Goal: Check status

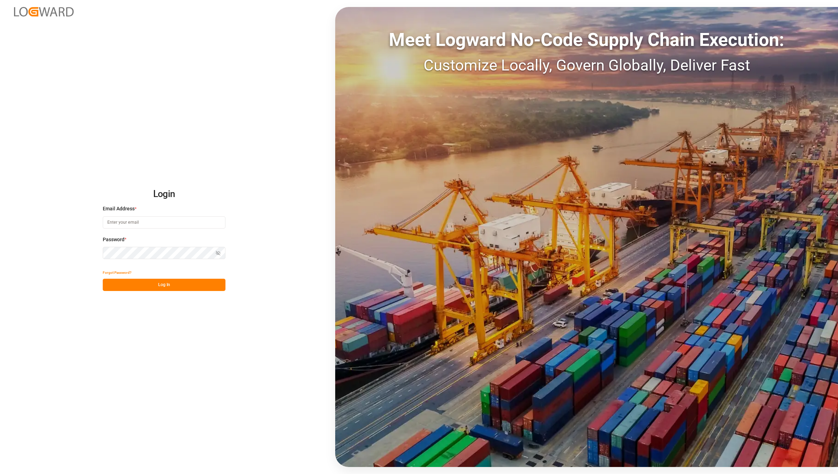
type input "[EMAIL_ADDRESS][DOMAIN_NAME]"
click at [143, 286] on button "Log In" at bounding box center [164, 285] width 123 height 12
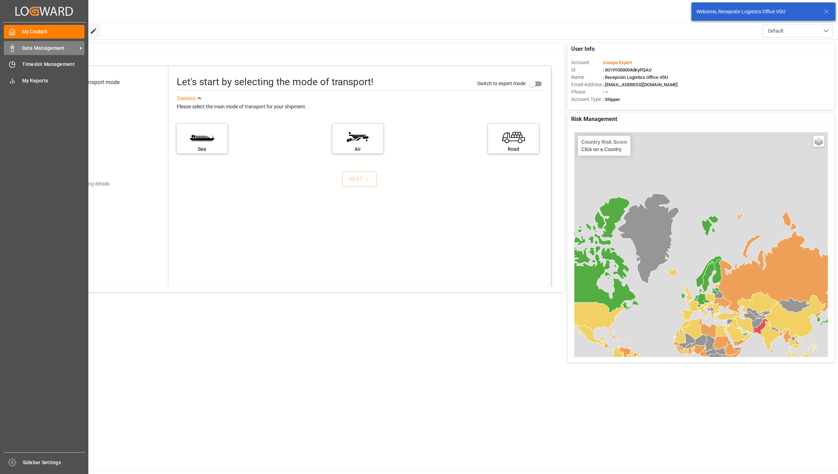
click at [13, 47] on icon at bounding box center [12, 48] width 7 height 7
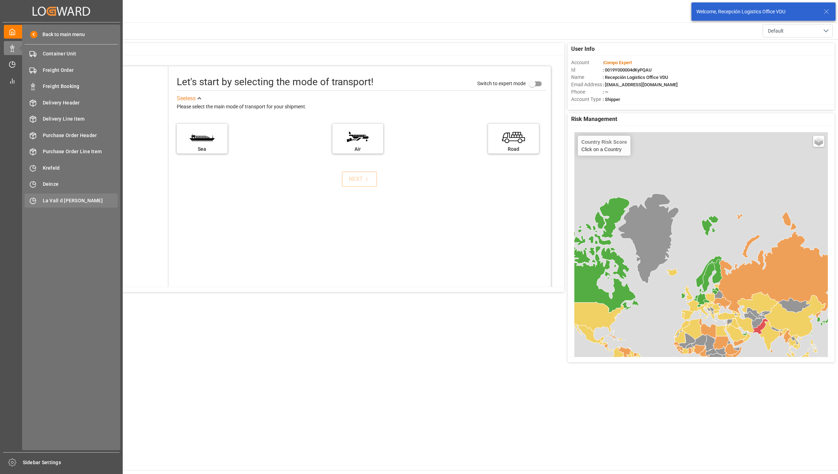
click at [63, 202] on span "La Vall d [PERSON_NAME]" at bounding box center [80, 200] width 75 height 7
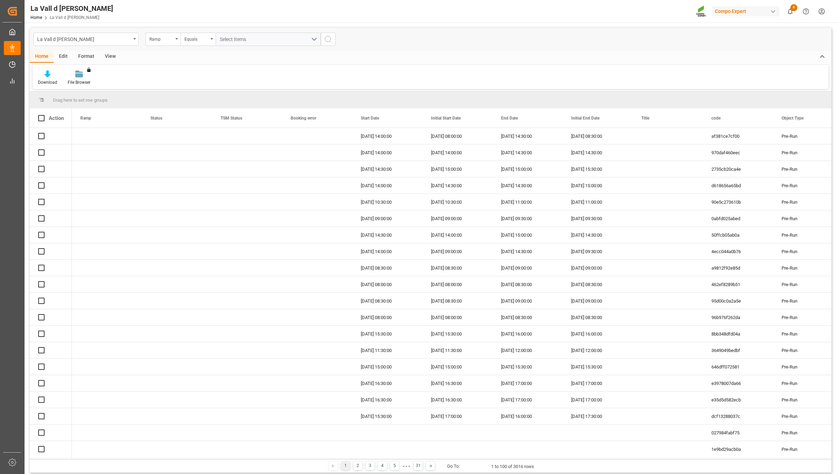
click at [113, 55] on div "View" at bounding box center [110, 57] width 21 height 12
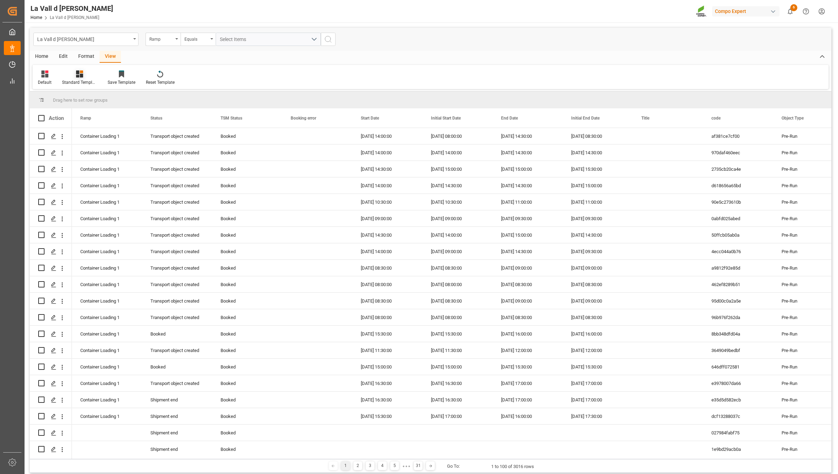
click at [75, 81] on div "Standard Templates" at bounding box center [79, 82] width 35 height 6
click at [78, 97] on div "VDU Overview Carretileros" at bounding box center [98, 98] width 61 height 7
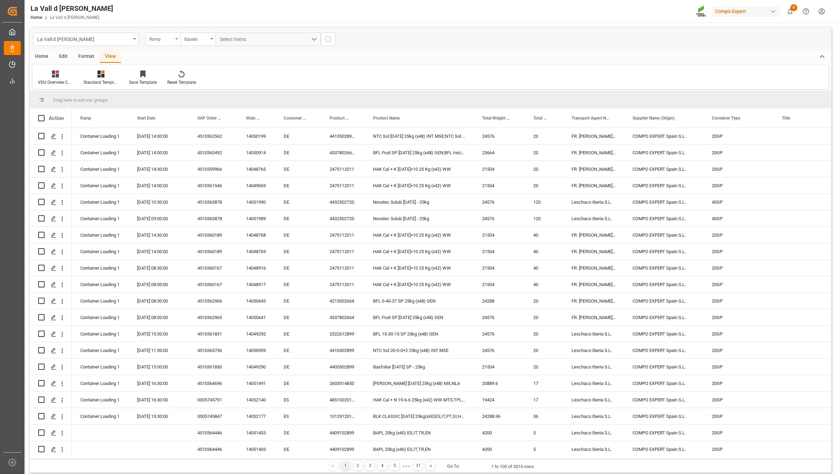
click at [166, 40] on div "Ramp" at bounding box center [161, 38] width 24 height 8
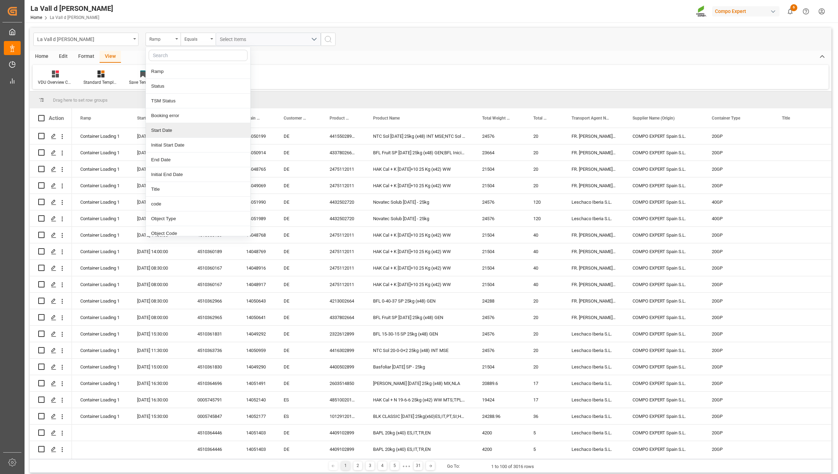
click at [167, 128] on div "Start Date" at bounding box center [198, 130] width 104 height 15
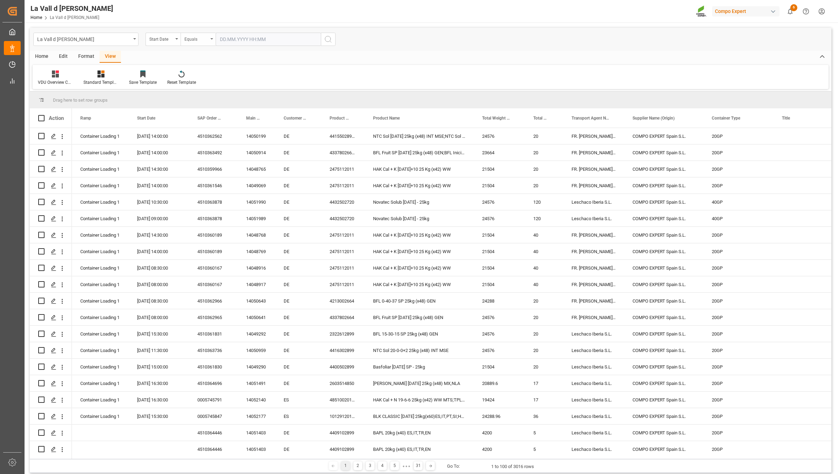
click at [194, 39] on div "Equals" at bounding box center [196, 38] width 24 height 8
click at [202, 130] on div "In range" at bounding box center [233, 130] width 104 height 15
click at [237, 41] on input "text" at bounding box center [242, 39] width 53 height 13
click at [244, 138] on div "29 30 1 2 3 4 5" at bounding box center [266, 137] width 96 height 14
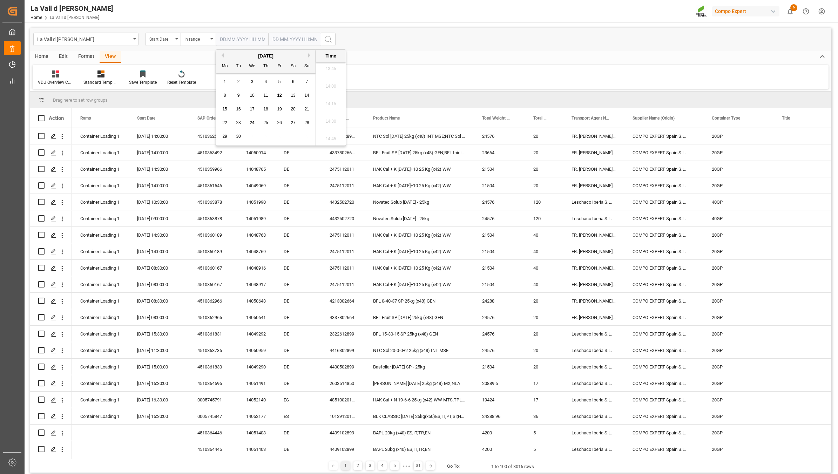
click at [225, 111] on span "15" at bounding box center [224, 109] width 5 height 5
type input "[DATE] 00:00"
drag, startPoint x: 278, startPoint y: 41, endPoint x: 275, endPoint y: 88, distance: 47.8
click at [278, 41] on input "text" at bounding box center [294, 39] width 53 height 13
click at [310, 138] on div "29 30 1 2 3 4 5" at bounding box center [319, 137] width 96 height 14
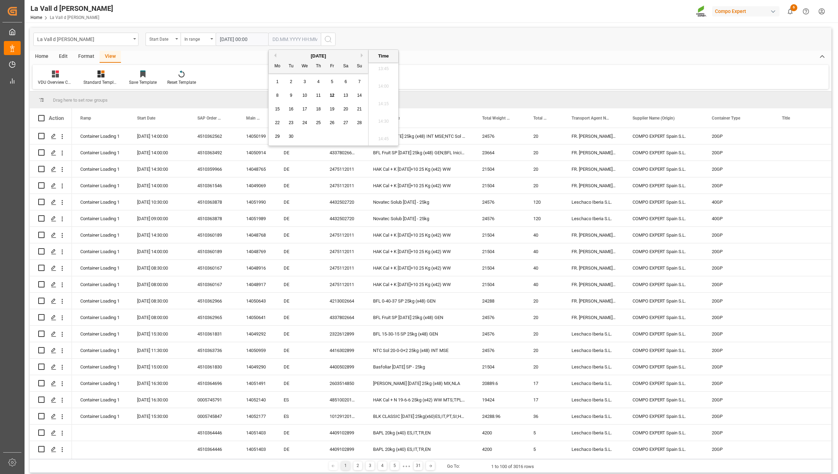
click at [277, 110] on span "15" at bounding box center [277, 109] width 5 height 5
type input "[DATE] 00:00"
click at [326, 38] on icon "search button" at bounding box center [328, 39] width 8 height 8
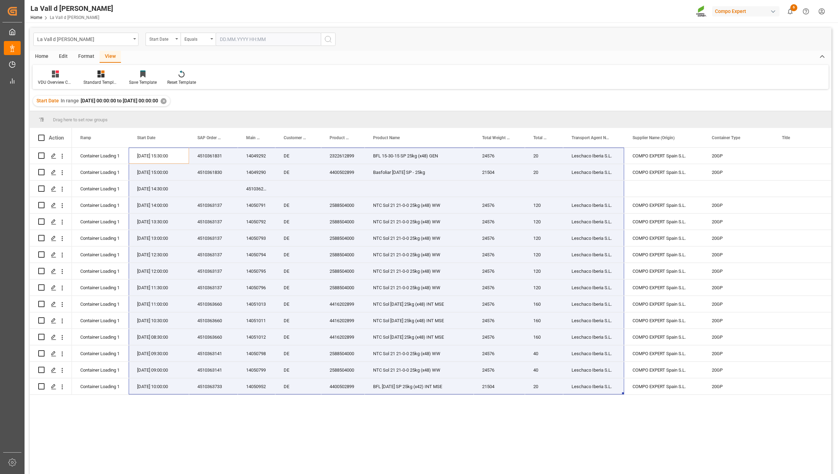
drag, startPoint x: 140, startPoint y: 154, endPoint x: 585, endPoint y: 399, distance: 507.5
click at [585, 399] on div "Container Loading 1 [DATE] 15:30:00 4510361831 14049292 DE 2322612899 BFL 15-30…" at bounding box center [451, 313] width 759 height 331
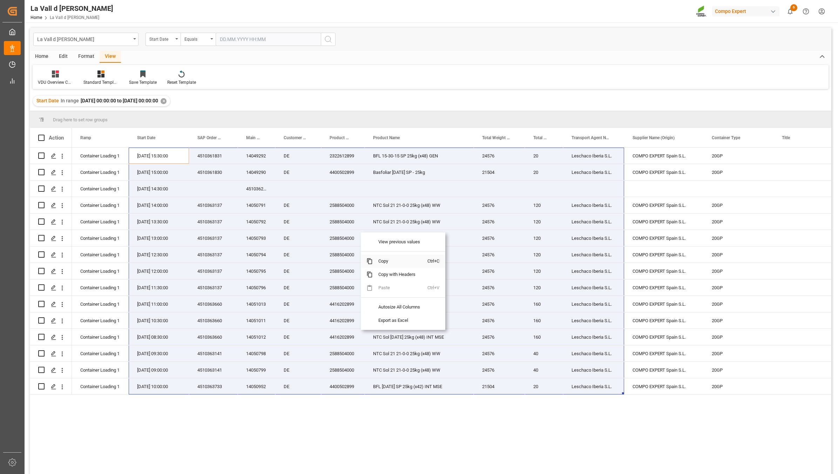
click at [387, 258] on span "Copy" at bounding box center [400, 261] width 55 height 13
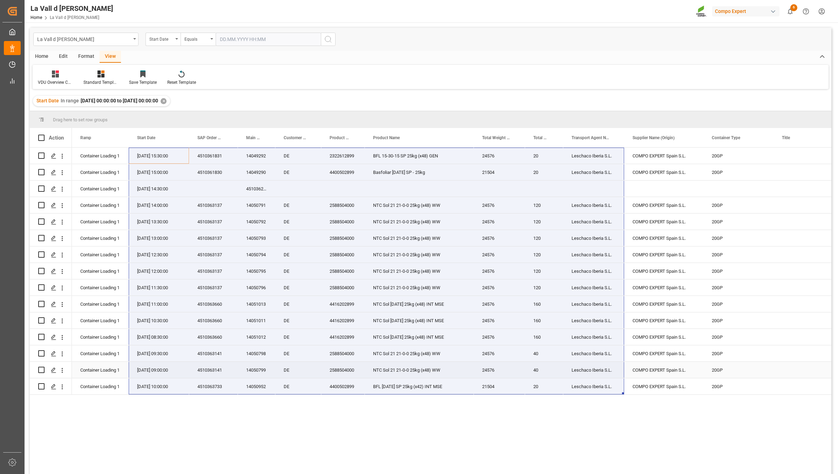
drag, startPoint x: 110, startPoint y: 378, endPoint x: 104, endPoint y: 374, distance: 6.9
click at [110, 378] on div "Container Loading 1" at bounding box center [100, 370] width 40 height 16
